Goal: Task Accomplishment & Management: Complete application form

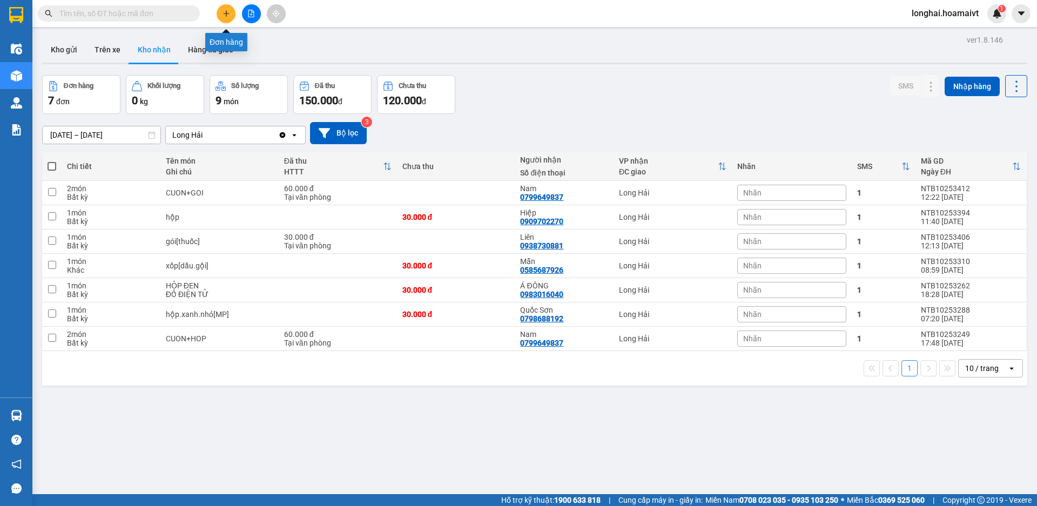
click at [219, 15] on button at bounding box center [226, 13] width 19 height 19
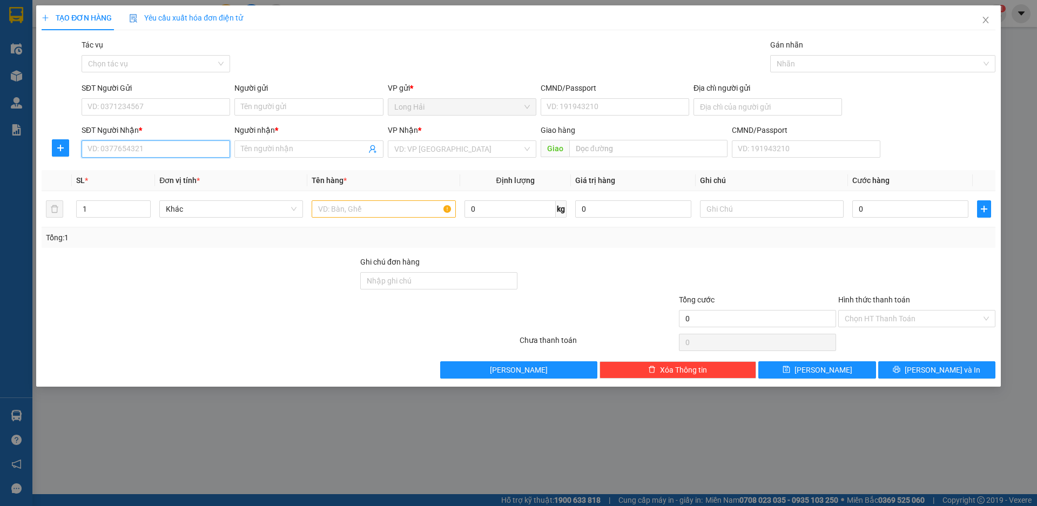
click at [87, 156] on input "SĐT Người Nhận *" at bounding box center [156, 148] width 148 height 17
type input "0909375968"
click at [309, 154] on input "Người nhận *" at bounding box center [303, 149] width 125 height 12
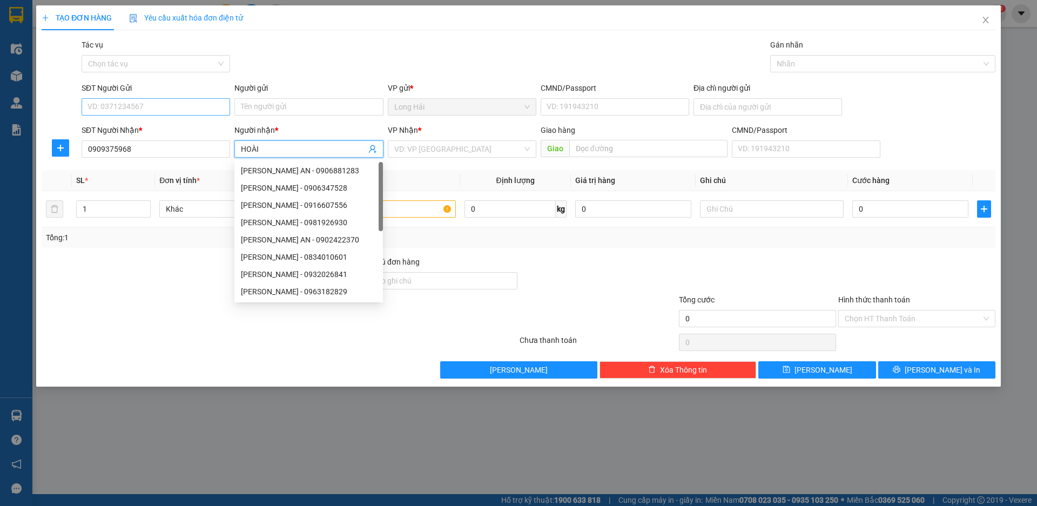
type input "HOÀI"
click at [174, 102] on input "SĐT Người Gửi" at bounding box center [156, 106] width 148 height 17
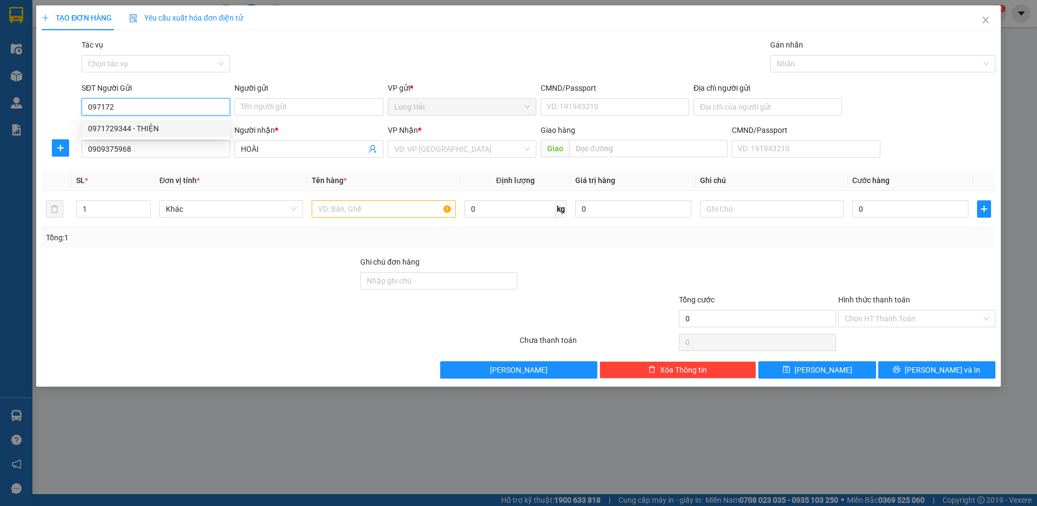
click at [179, 129] on div "0971729344 - THIỆN" at bounding box center [156, 129] width 136 height 12
type input "0971729344"
type input "THIỆN"
type input "0971729344"
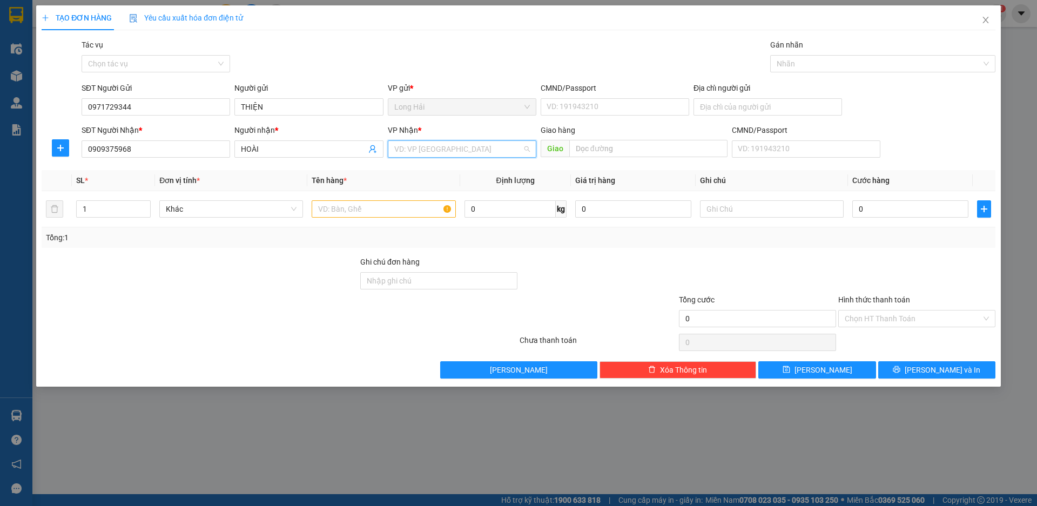
click at [402, 148] on input "search" at bounding box center [458, 149] width 128 height 16
type input "9"
type input "MT"
click at [426, 170] on div "PV Miền Tây" at bounding box center [462, 171] width 136 height 12
click at [374, 208] on input "text" at bounding box center [384, 208] width 144 height 17
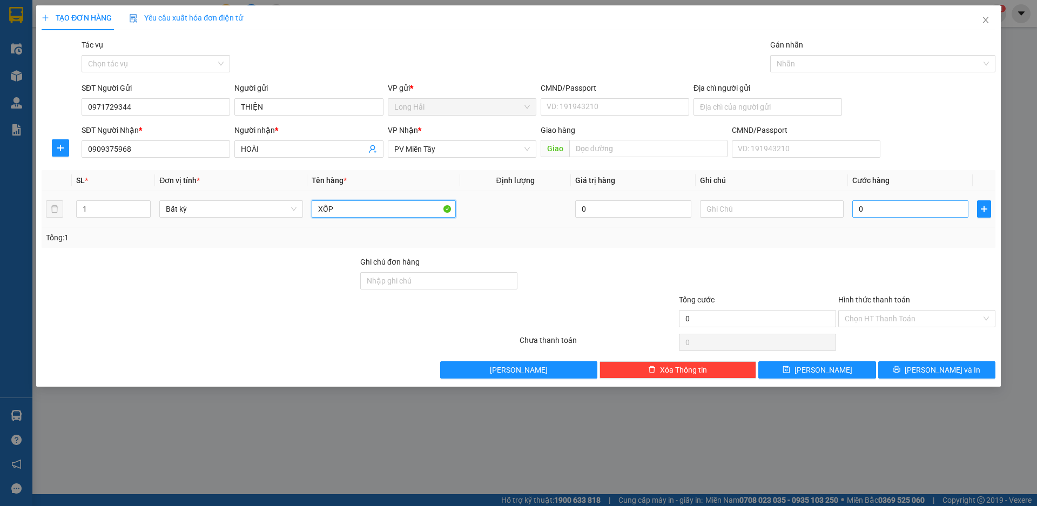
type input "XỐP"
click at [882, 214] on input "0" at bounding box center [910, 208] width 116 height 17
type input "5"
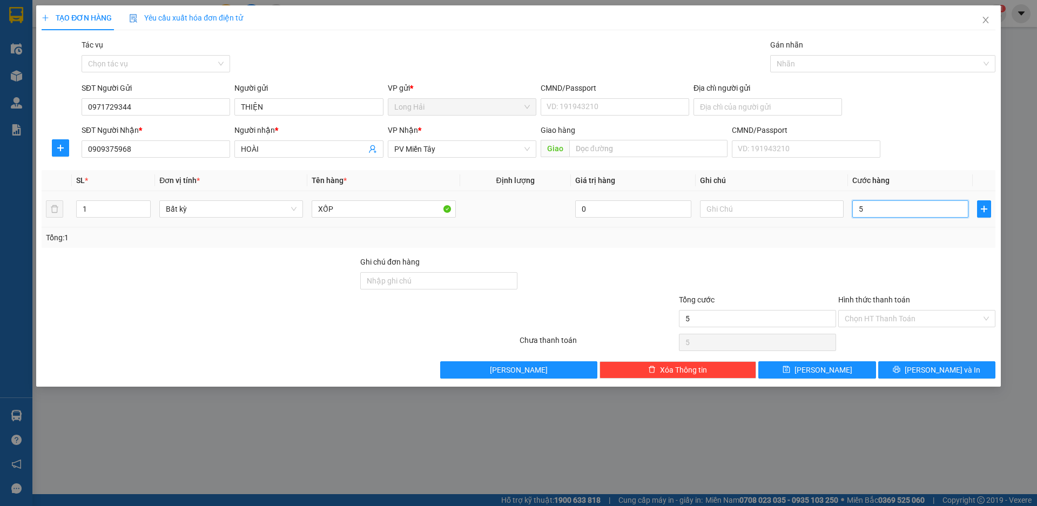
type input "50"
type input "50.000"
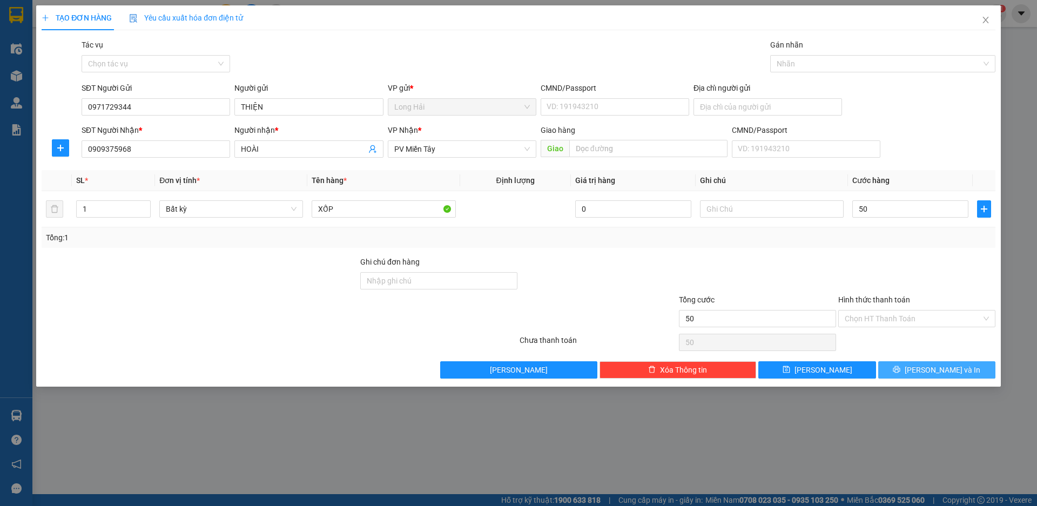
type input "50.000"
click at [938, 365] on span "[PERSON_NAME] và In" at bounding box center [942, 370] width 76 height 12
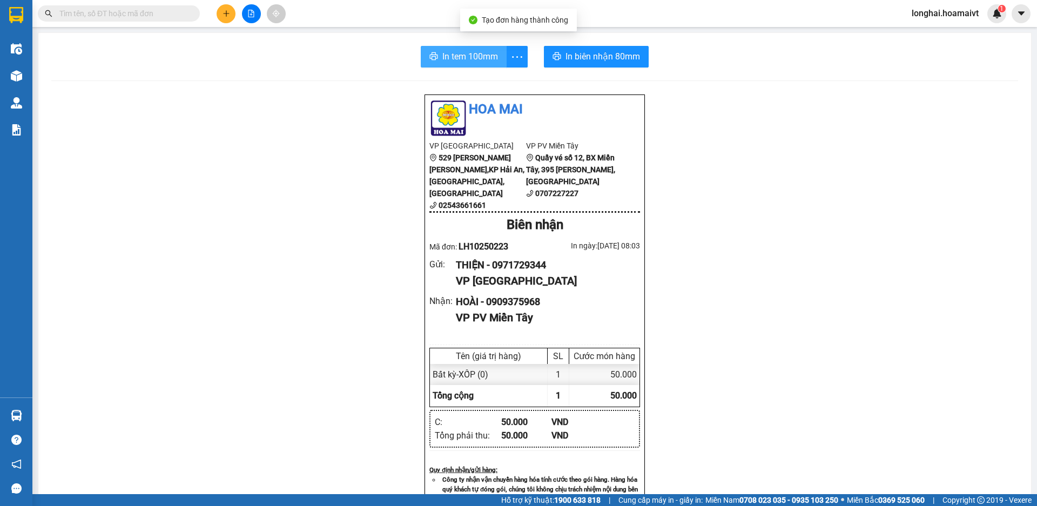
click at [475, 52] on span "In tem 100mm" at bounding box center [470, 56] width 56 height 13
click at [172, 11] on input "text" at bounding box center [122, 14] width 127 height 12
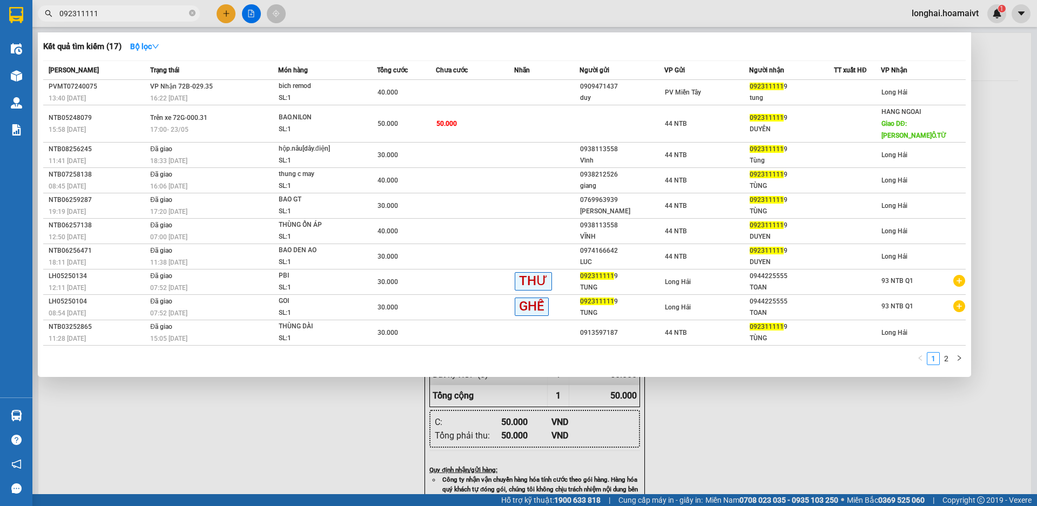
type input "0923111119"
click at [195, 15] on icon "close-circle" at bounding box center [192, 13] width 6 height 6
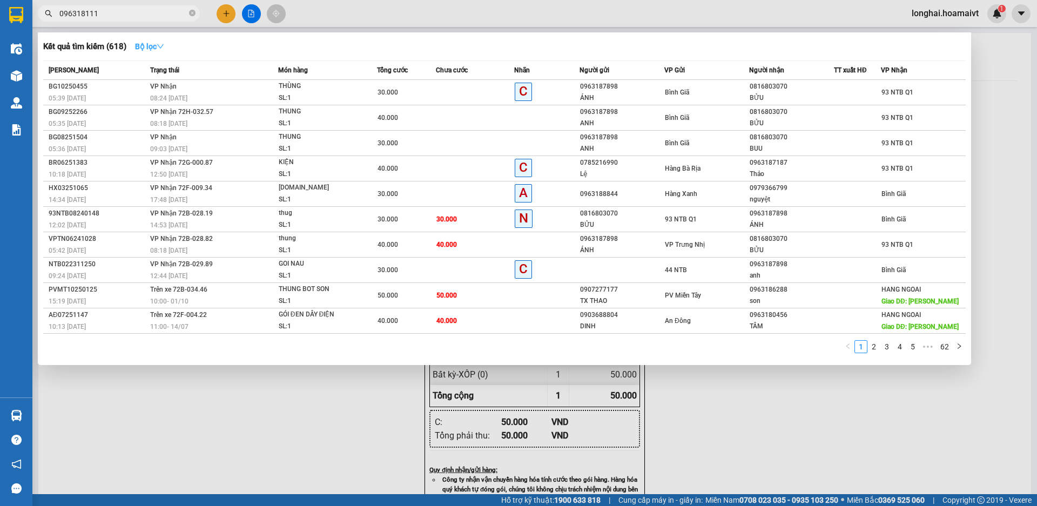
type input "0963181116"
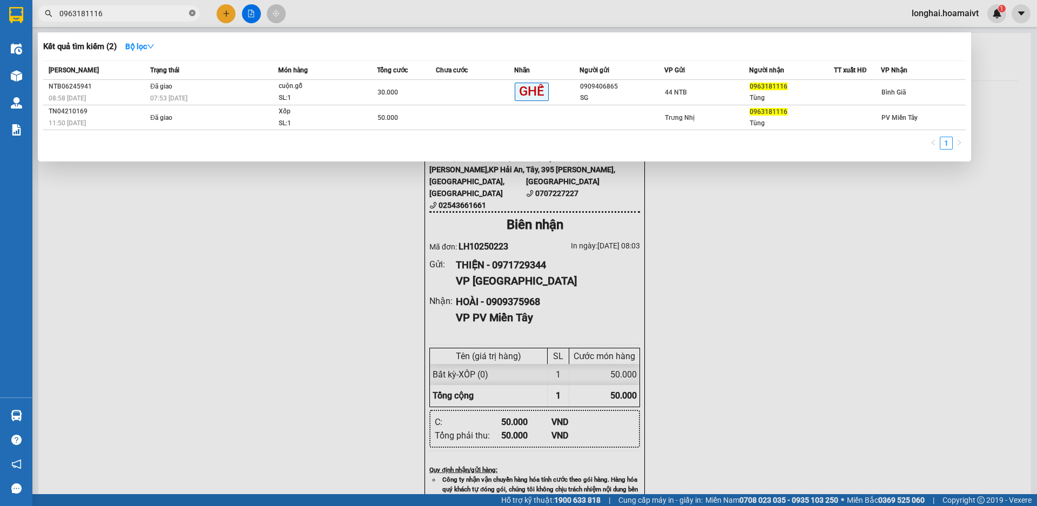
click at [192, 16] on icon "close-circle" at bounding box center [192, 13] width 6 height 6
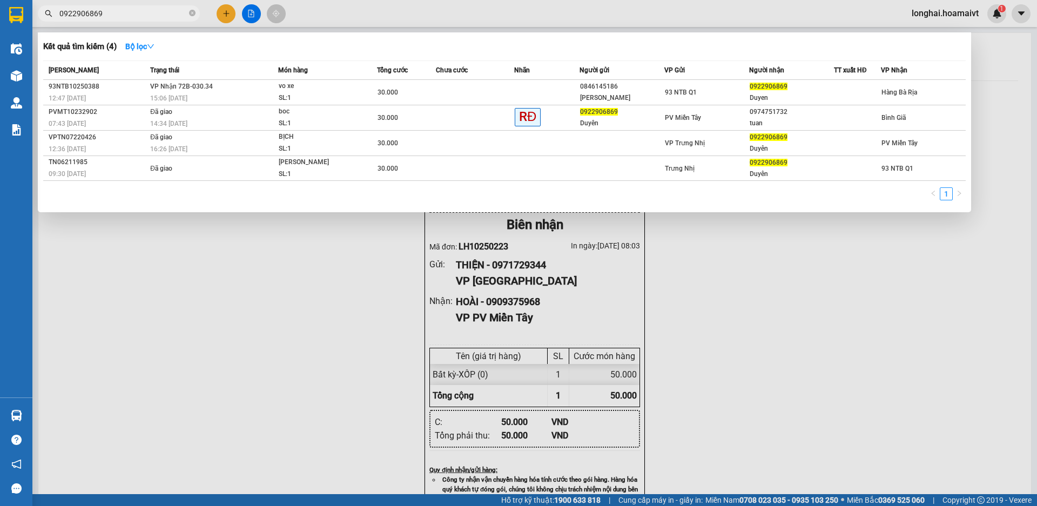
type input "0922906869"
click at [195, 9] on span "0922906869" at bounding box center [119, 13] width 162 height 16
click at [189, 15] on icon "close-circle" at bounding box center [192, 13] width 6 height 6
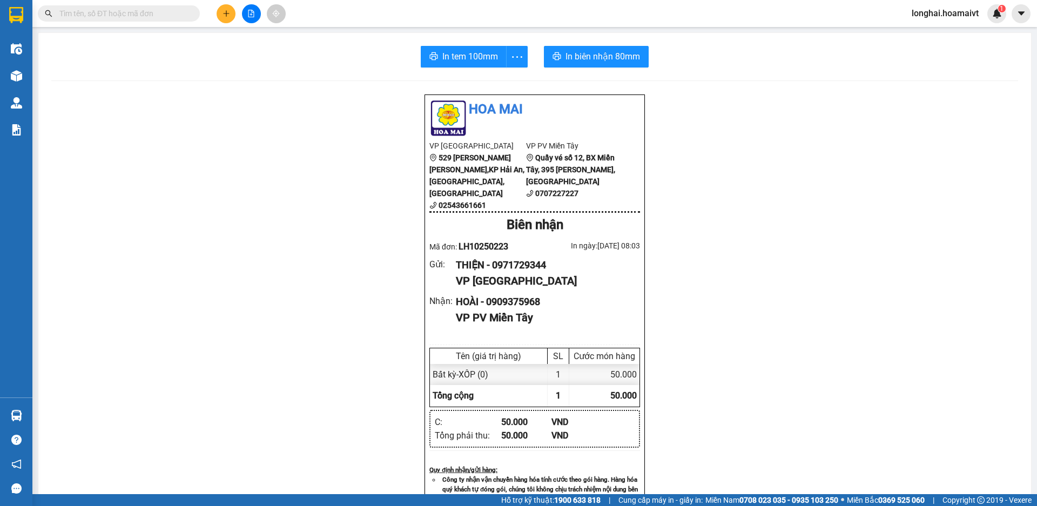
click at [219, 9] on button at bounding box center [226, 13] width 19 height 19
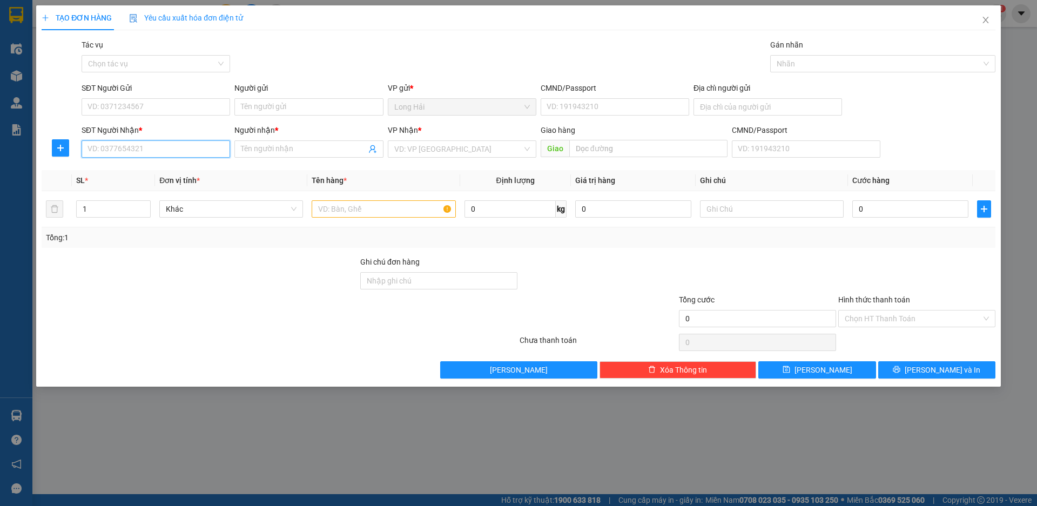
click at [134, 152] on input "SĐT Người Nhận *" at bounding box center [156, 148] width 148 height 17
type input "0"
click at [118, 109] on input "SĐT Người Gửi" at bounding box center [156, 106] width 148 height 17
click at [144, 127] on div "0707227440 - [PERSON_NAME]" at bounding box center [156, 129] width 136 height 12
type input "0707227440"
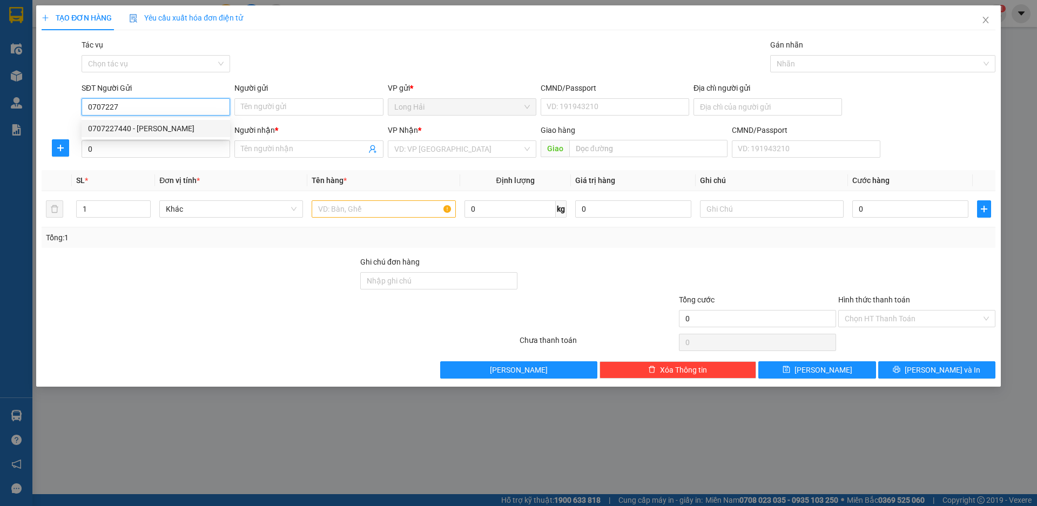
type input "THAO"
type input "077172000903"
type input "0707227440"
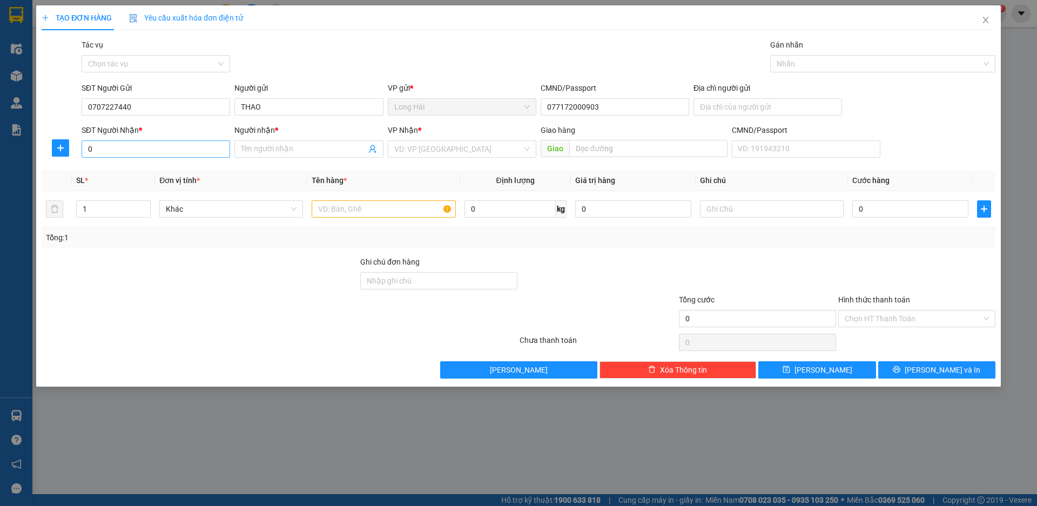
drag, startPoint x: 153, startPoint y: 159, endPoint x: 106, endPoint y: 147, distance: 47.9
click at [106, 147] on div "SĐT Người [PERSON_NAME] * 0" at bounding box center [156, 143] width 148 height 38
drag, startPoint x: 106, startPoint y: 147, endPoint x: 77, endPoint y: 145, distance: 29.8
click at [77, 145] on div "SĐT Người [PERSON_NAME] * 0 Người [PERSON_NAME] * Tên người [PERSON_NAME] [PERS…" at bounding box center [518, 143] width 956 height 38
click at [99, 164] on div "0979461799 - NHI" at bounding box center [156, 170] width 148 height 17
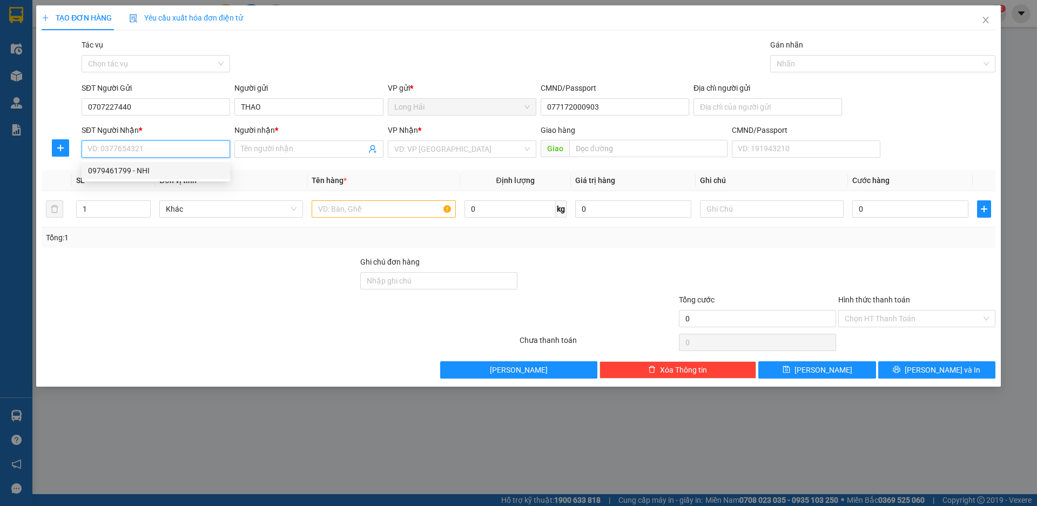
type input "0979461799"
type input "NHI"
type input "0979461799"
click at [405, 211] on input "text" at bounding box center [384, 208] width 144 height 17
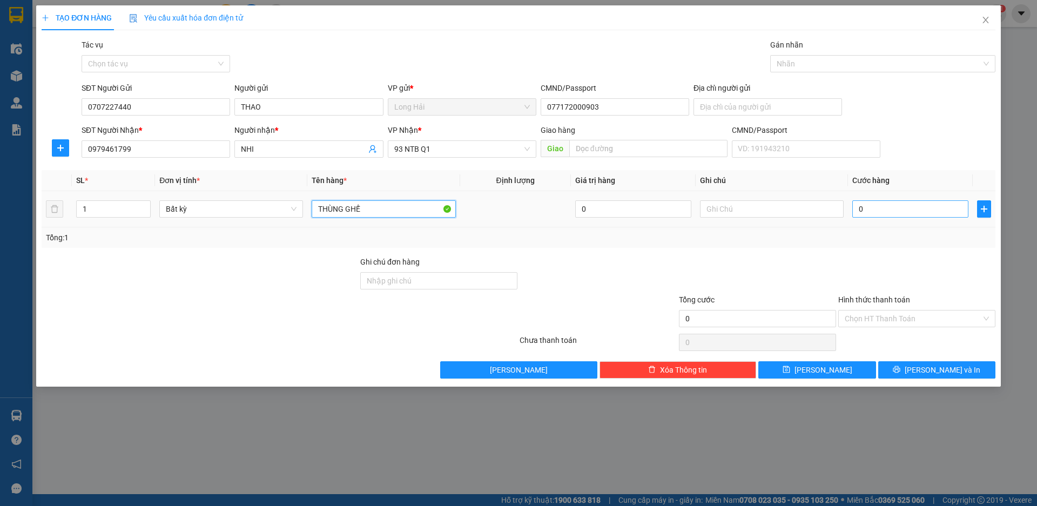
type input "THÙNG GHẾ"
click at [951, 217] on input "0" at bounding box center [910, 208] width 116 height 17
type input "4"
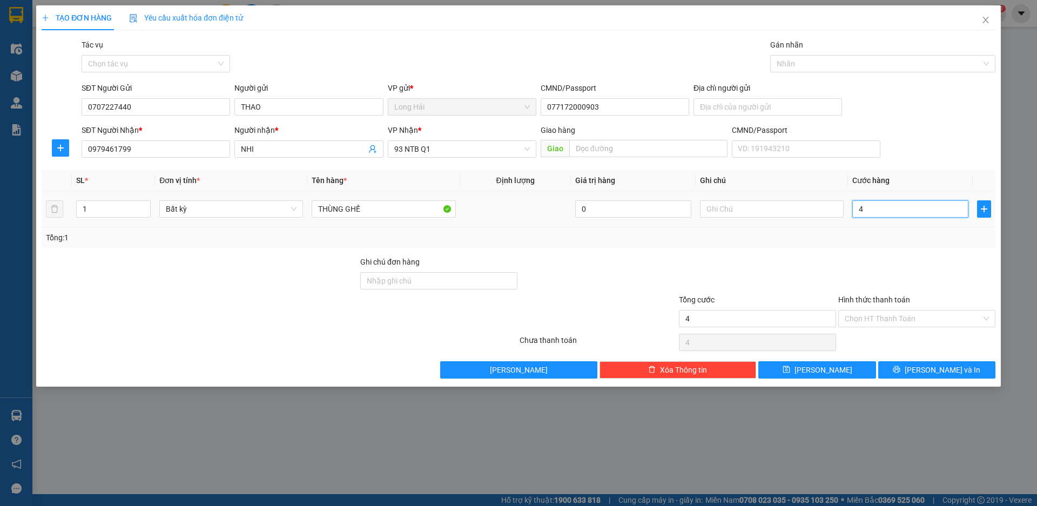
type input "40"
click at [886, 315] on input "Hình thức thanh toán" at bounding box center [913, 318] width 137 height 16
type input "40.000"
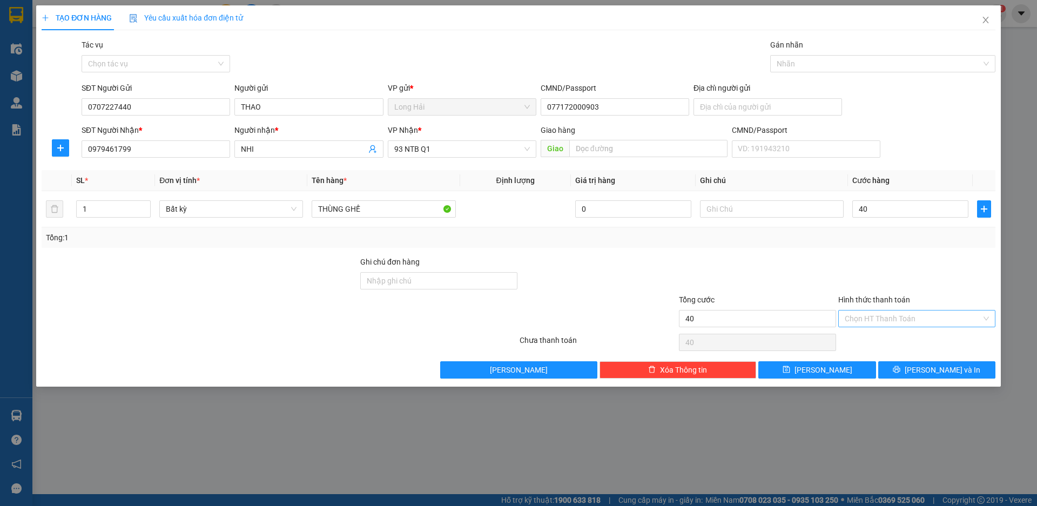
type input "40.000"
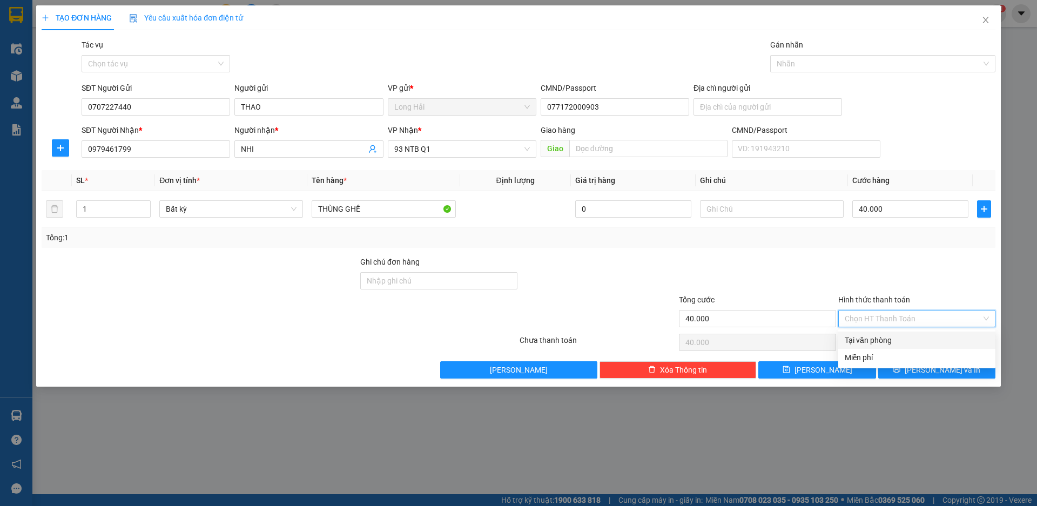
click at [895, 343] on div "Tại văn phòng" at bounding box center [917, 340] width 144 height 12
type input "0"
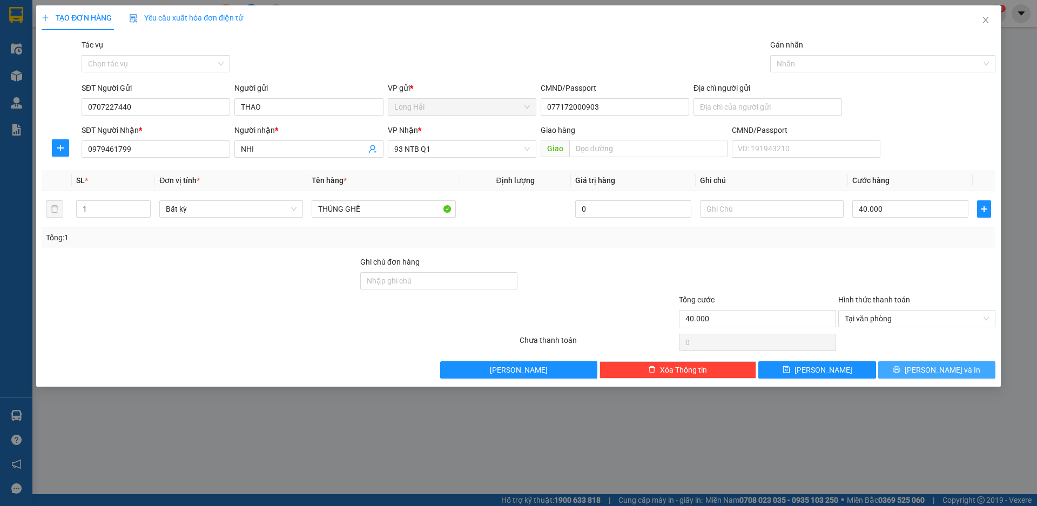
click at [910, 368] on button "[PERSON_NAME] và In" at bounding box center [936, 369] width 117 height 17
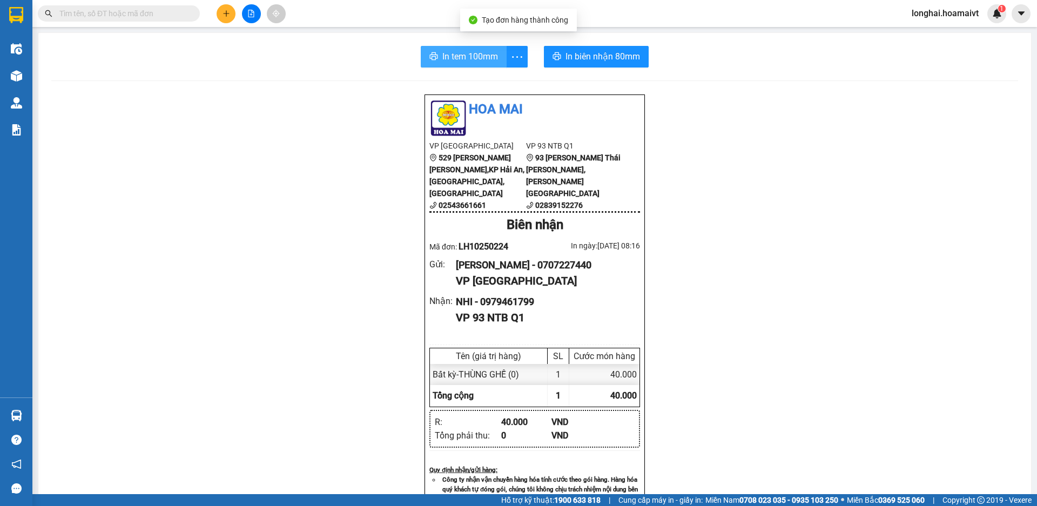
click at [470, 60] on span "In tem 100mm" at bounding box center [470, 56] width 56 height 13
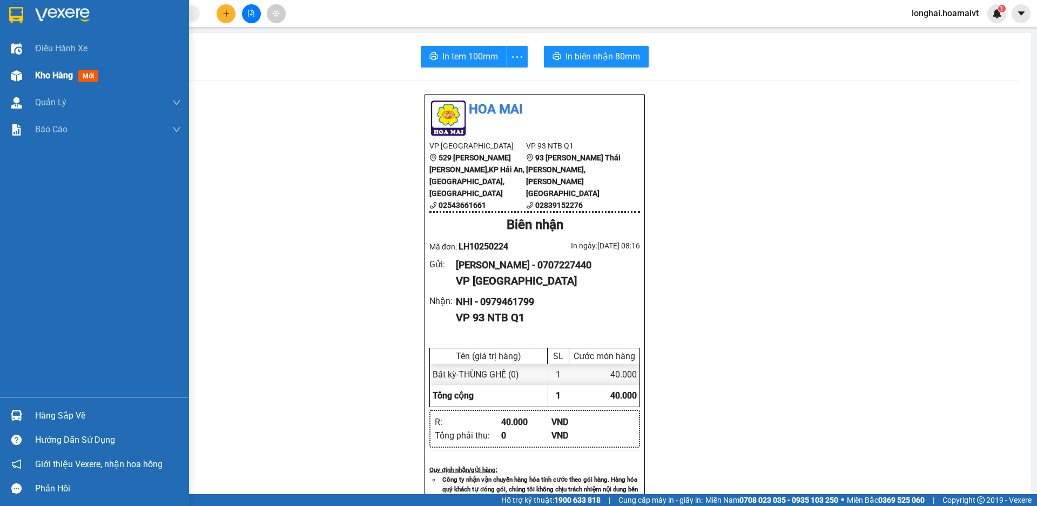
click at [19, 68] on div at bounding box center [16, 75] width 19 height 19
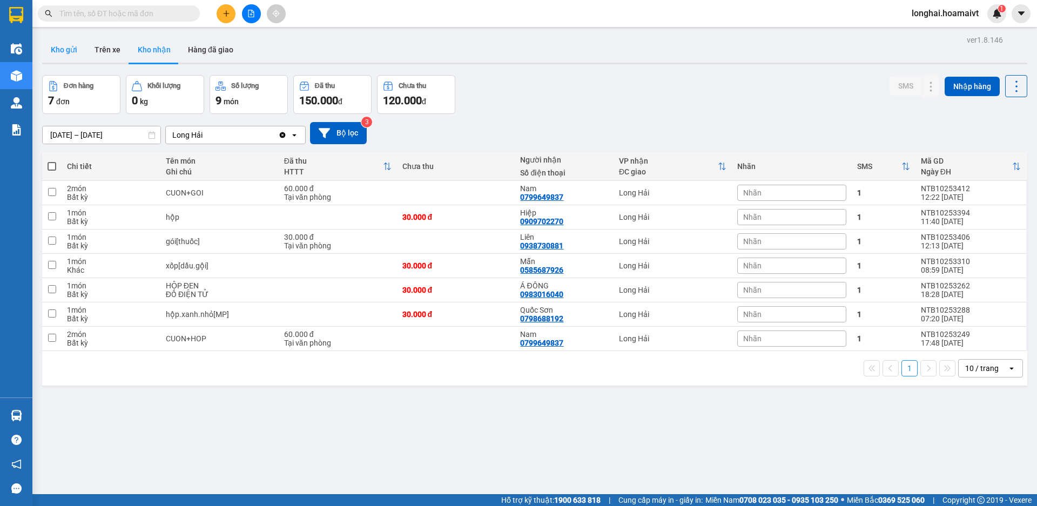
click at [63, 55] on button "Kho gửi" at bounding box center [64, 50] width 44 height 26
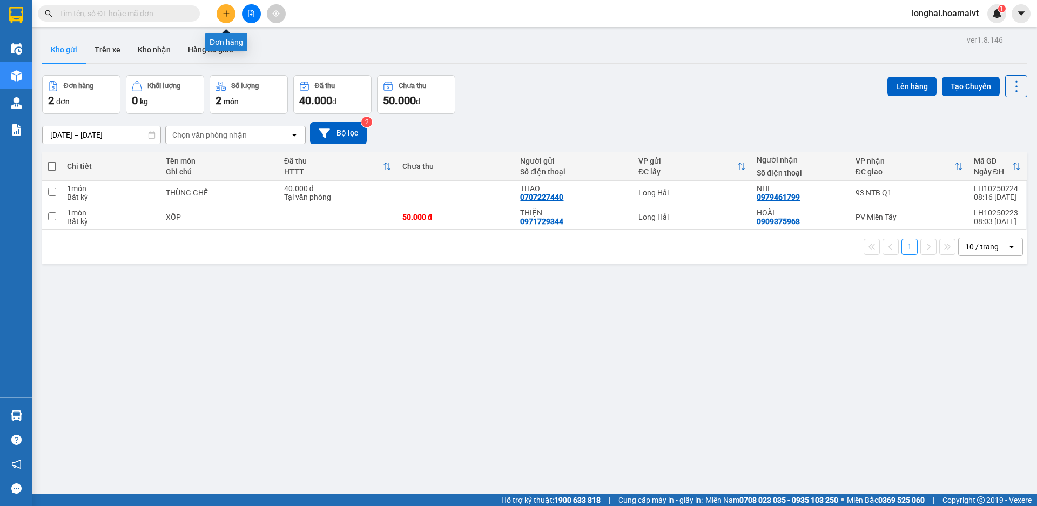
click at [223, 17] on button at bounding box center [226, 13] width 19 height 19
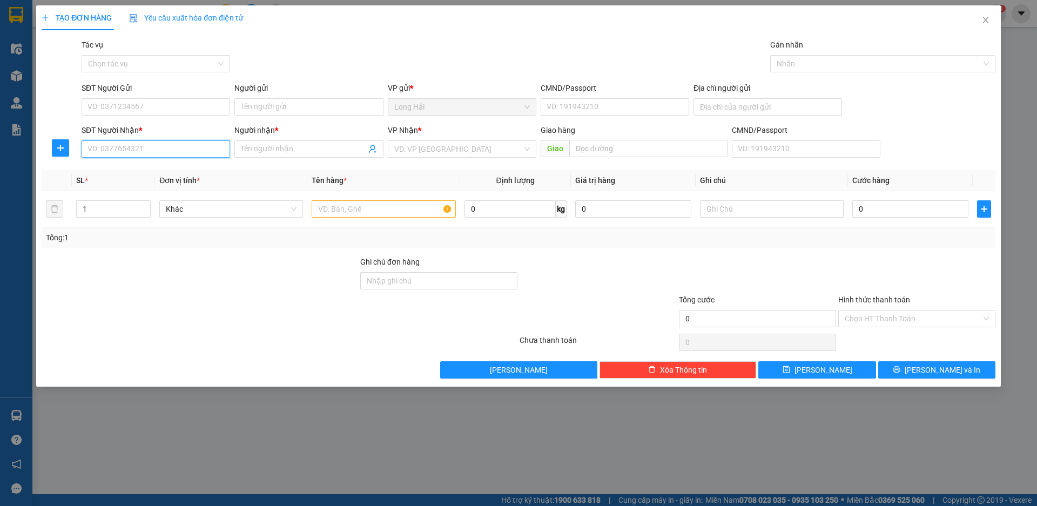
click at [161, 152] on input "SĐT Người Nhận *" at bounding box center [156, 148] width 148 height 17
click at [172, 179] on div "0902388298 - [PERSON_NAME]" at bounding box center [156, 170] width 148 height 17
type input "0902388298"
type input "LAM"
type input "0902388298"
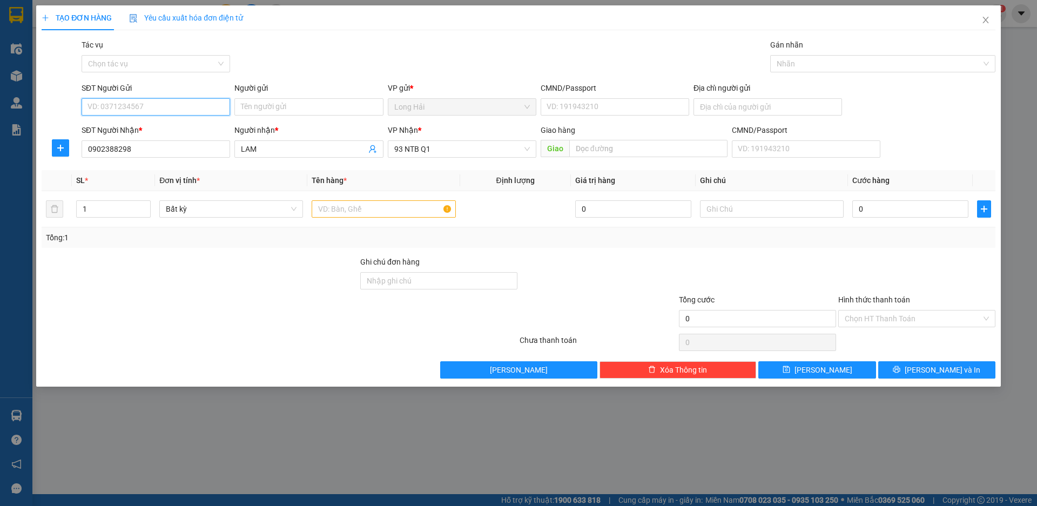
click at [152, 108] on input "SĐT Người Gửi" at bounding box center [156, 106] width 148 height 17
click at [162, 126] on div "0918021525 - LY" at bounding box center [156, 129] width 136 height 12
type input "0918021525"
type input "LY"
click at [383, 200] on div at bounding box center [384, 209] width 144 height 22
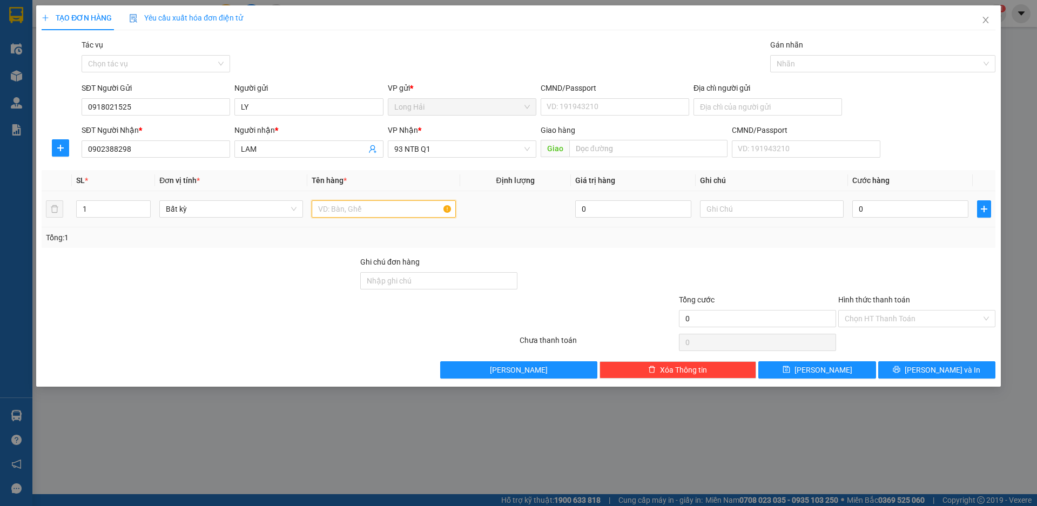
click at [384, 204] on input "text" at bounding box center [384, 208] width 144 height 17
type input "THÙNG CÁ KHÔ"
click at [914, 212] on input "0" at bounding box center [910, 208] width 116 height 17
type input "4"
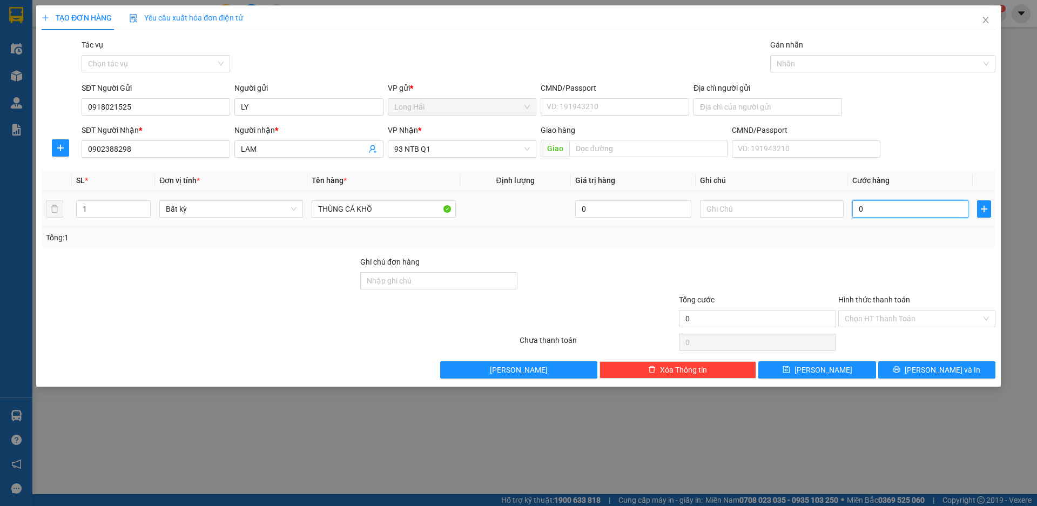
type input "4"
type input "40"
type input "40.000"
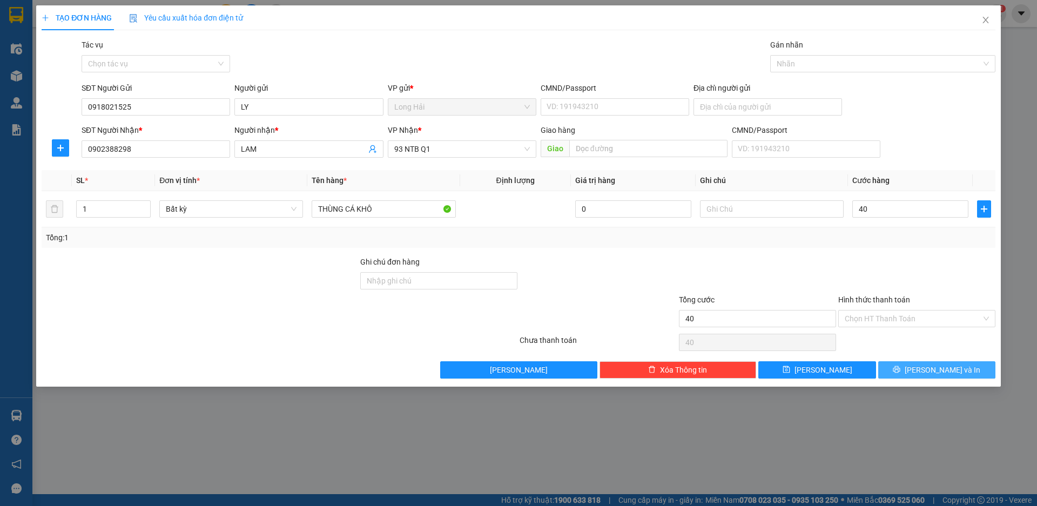
type input "40.000"
click at [919, 378] on button "[PERSON_NAME] và In" at bounding box center [936, 369] width 117 height 17
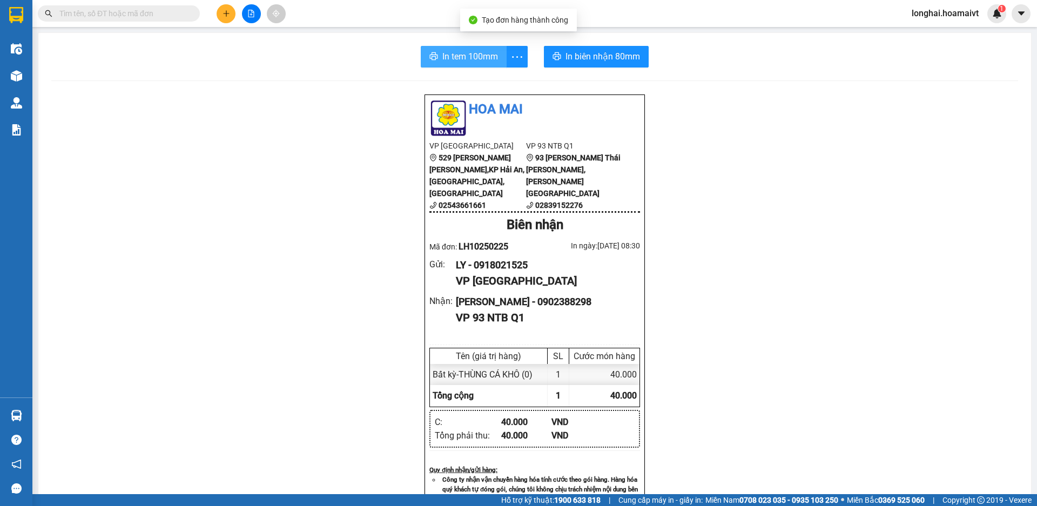
click at [442, 63] on span "In tem 100mm" at bounding box center [470, 56] width 56 height 13
